Goal: Register for event/course

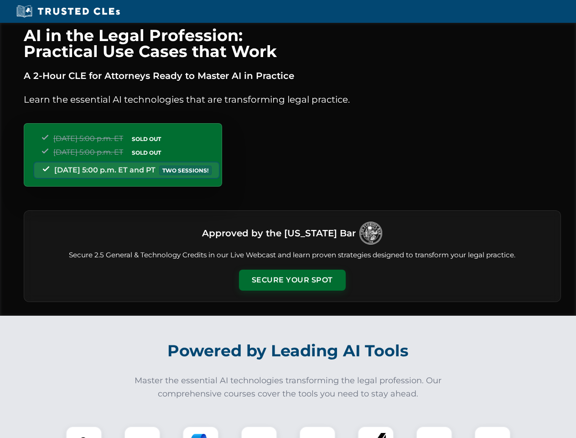
click at [292, 280] on button "Secure Your Spot" at bounding box center [292, 280] width 107 height 21
click at [84, 432] on img at bounding box center [84, 444] width 26 height 26
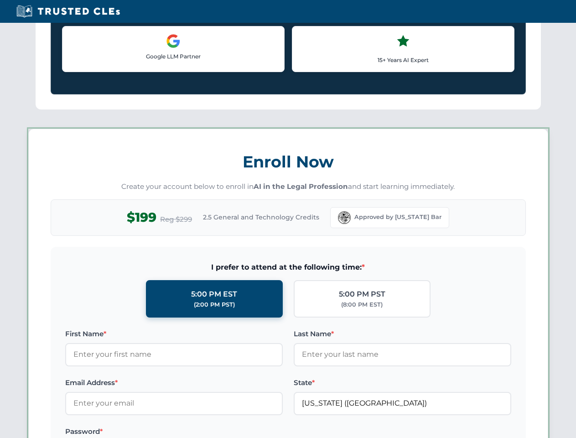
click at [201, 432] on label "Password *" at bounding box center [174, 431] width 218 height 11
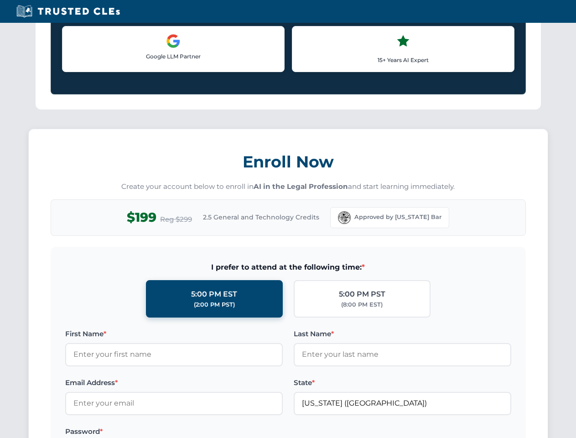
scroll to position [895, 0]
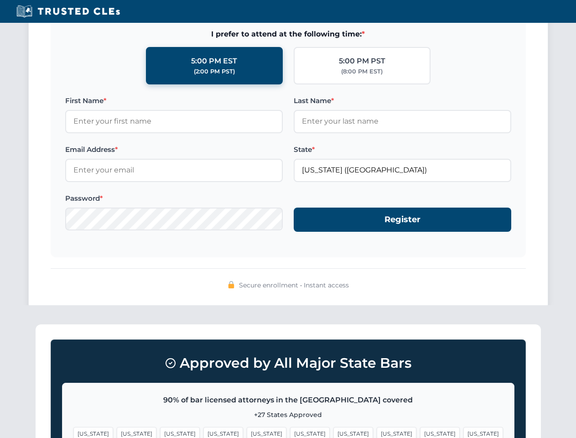
click at [420, 432] on span "[US_STATE]" at bounding box center [440, 433] width 40 height 13
